Goal: Use online tool/utility: Utilize a website feature to perform a specific function

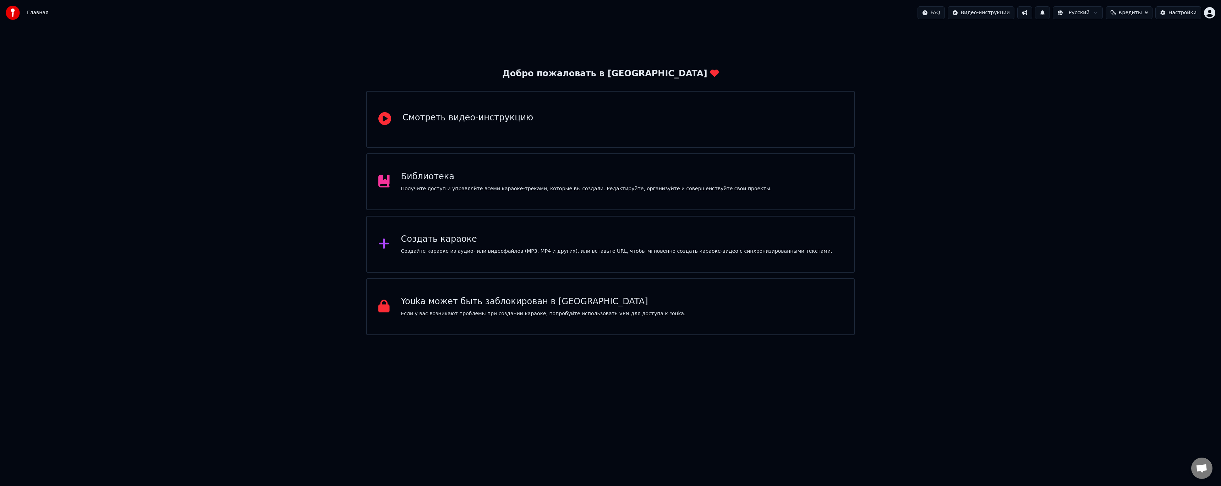
click at [479, 197] on div "Библиотека Получите доступ и управляйте всеми караоке-треками, которые вы созда…" at bounding box center [610, 181] width 488 height 57
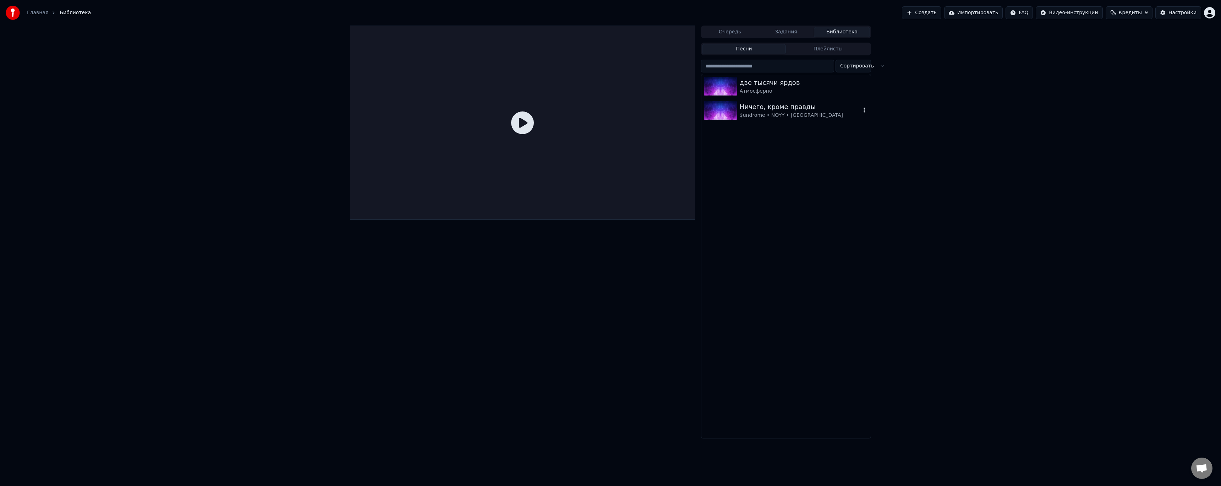
click at [775, 107] on div "Ничего, кроме правды" at bounding box center [799, 107] width 121 height 10
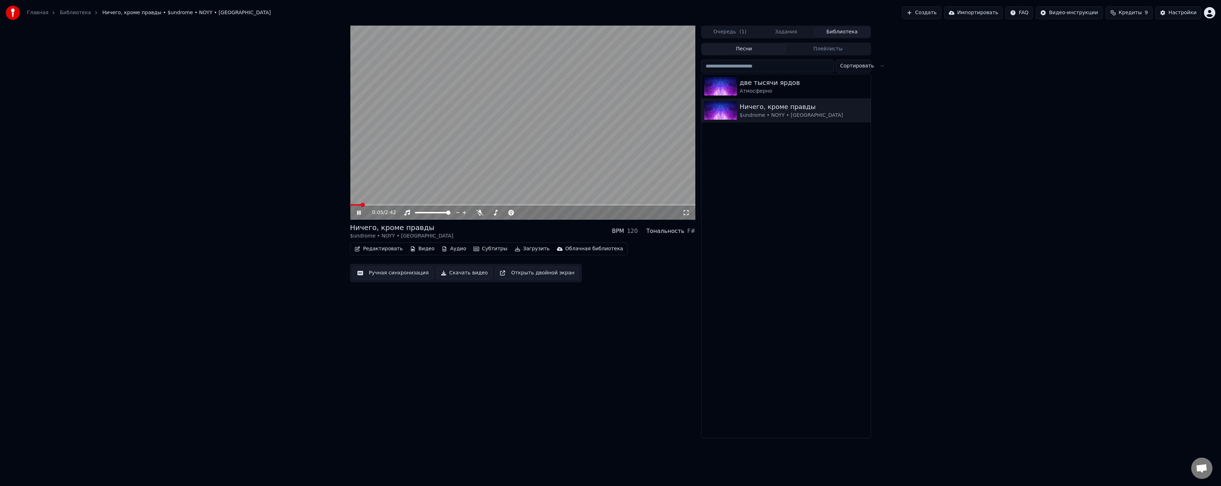
click at [360, 214] on icon at bounding box center [359, 212] width 4 height 4
click at [516, 249] on button "Загрузить" at bounding box center [532, 249] width 41 height 10
click at [547, 362] on div "Субтитры [.json]" at bounding box center [536, 361] width 43 height 7
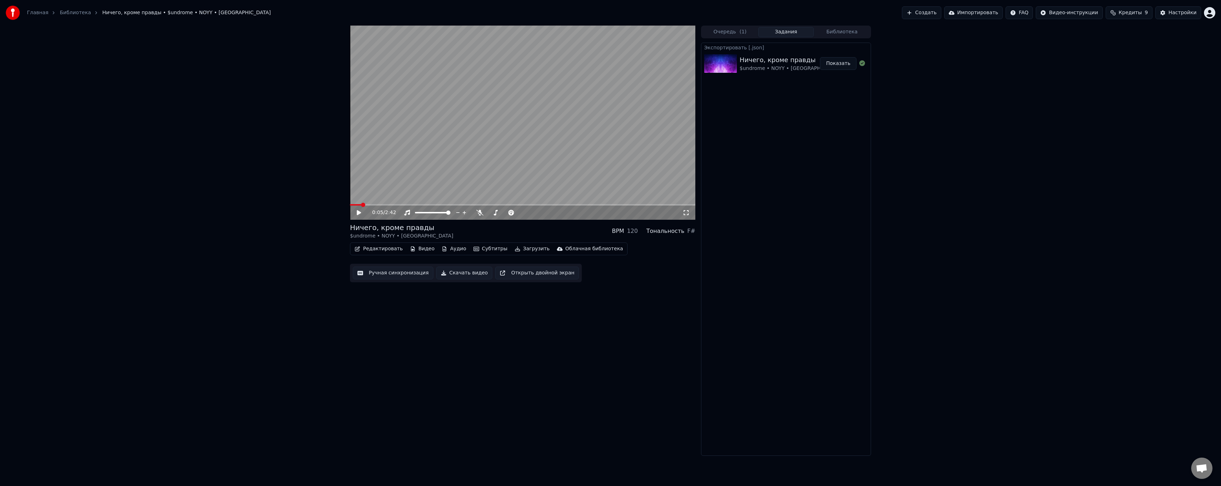
click at [830, 66] on button "Показать" at bounding box center [838, 63] width 37 height 13
click at [523, 250] on button "Загрузить" at bounding box center [532, 249] width 41 height 10
click at [359, 215] on icon at bounding box center [364, 213] width 17 height 6
click at [357, 214] on div "0:20 / 2:42" at bounding box center [523, 212] width 340 height 7
click at [361, 214] on icon at bounding box center [364, 213] width 17 height 6
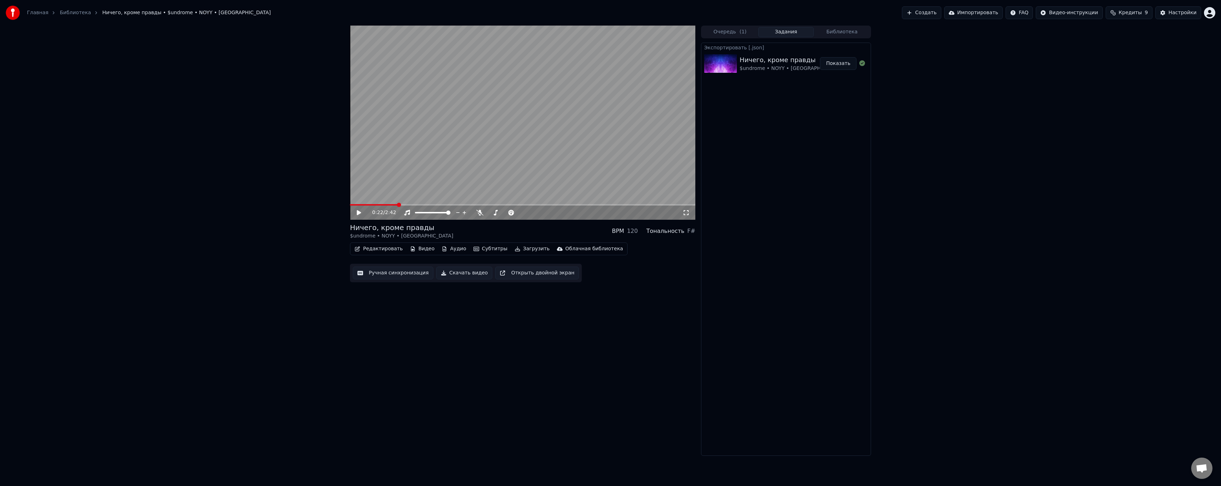
click at [482, 334] on div "0:22 / 2:42 Ничего, кроме правды $undrome • NOYY • Jaysset BPM 120 Тональность …" at bounding box center [522, 241] width 345 height 430
click at [512, 249] on button "Загрузить" at bounding box center [532, 249] width 41 height 10
click at [548, 359] on div "Субтитры [.json]" at bounding box center [536, 361] width 43 height 7
click at [832, 95] on button "Показать" at bounding box center [838, 96] width 37 height 13
